Goal: Find specific page/section: Find specific page/section

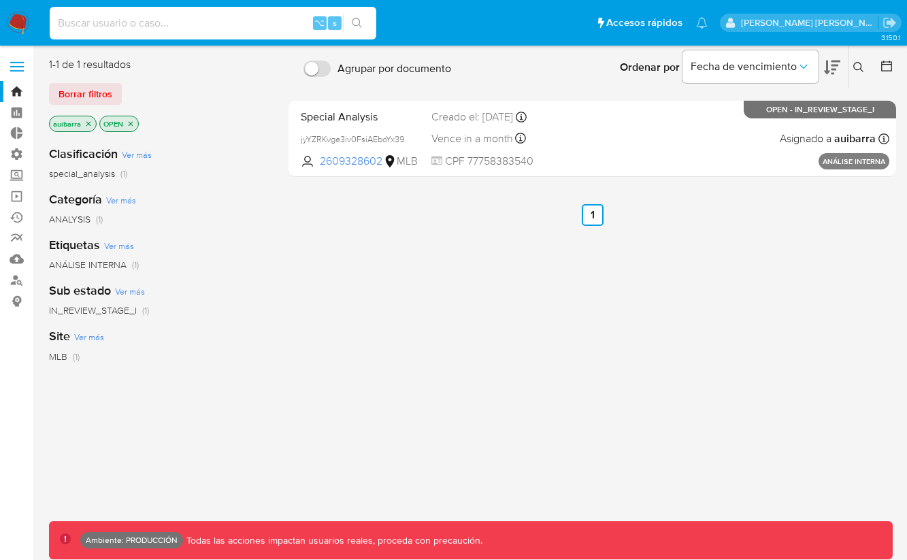
click at [174, 29] on input at bounding box center [213, 23] width 327 height 18
click at [177, 28] on input at bounding box center [213, 23] width 327 height 18
click at [155, 24] on input at bounding box center [213, 23] width 327 height 18
paste input "6581bb2276756f80fef68b807dfbaf32"
type input "6581bb2276756f80fef68b807dfbaf32"
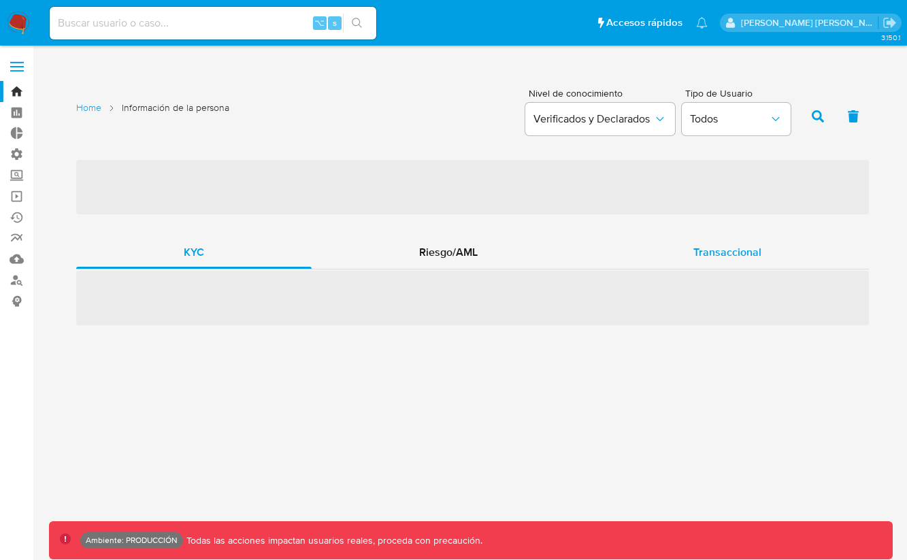
click at [762, 240] on div "Transaccional" at bounding box center [727, 252] width 283 height 33
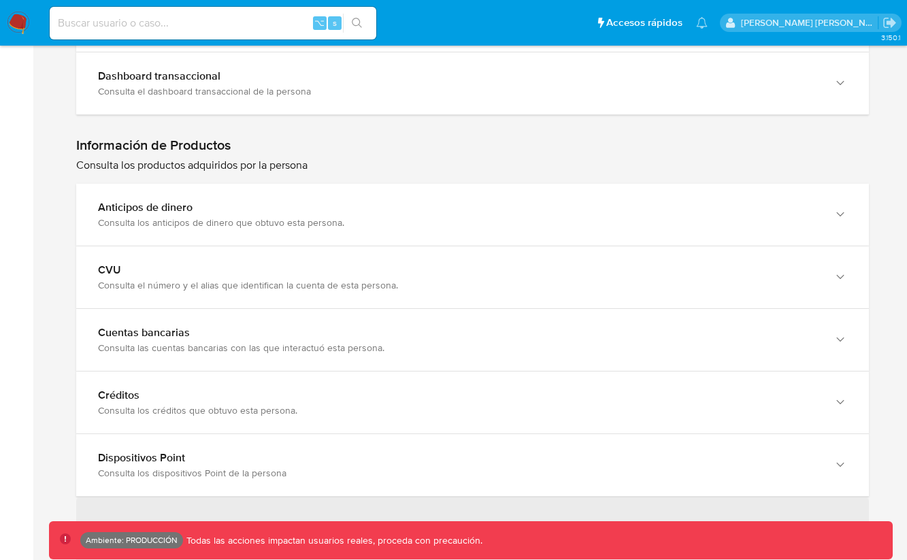
scroll to position [1592, 0]
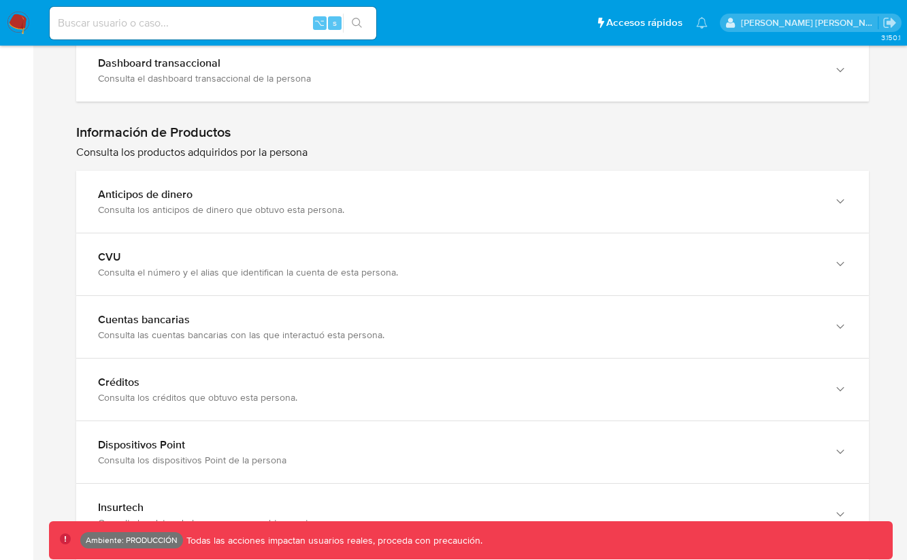
click at [680, 313] on div "Cuentas bancarias" at bounding box center [459, 320] width 722 height 14
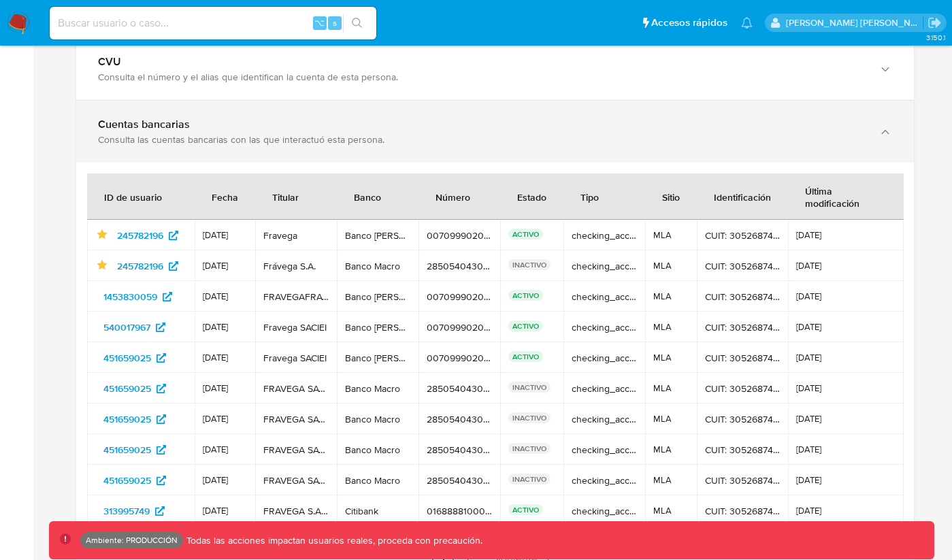
scroll to position [1792, 0]
